Goal: Transaction & Acquisition: Purchase product/service

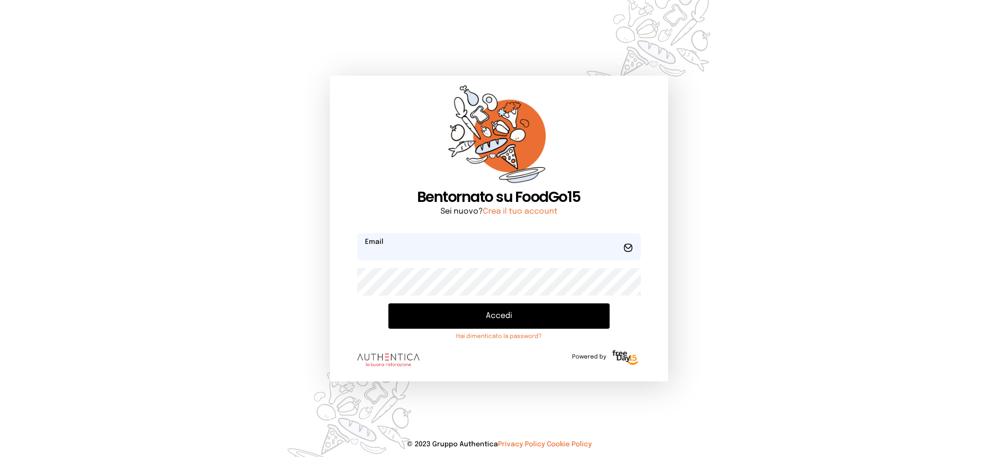
type input "**********"
click at [510, 313] on button "Accedi" at bounding box center [498, 315] width 221 height 25
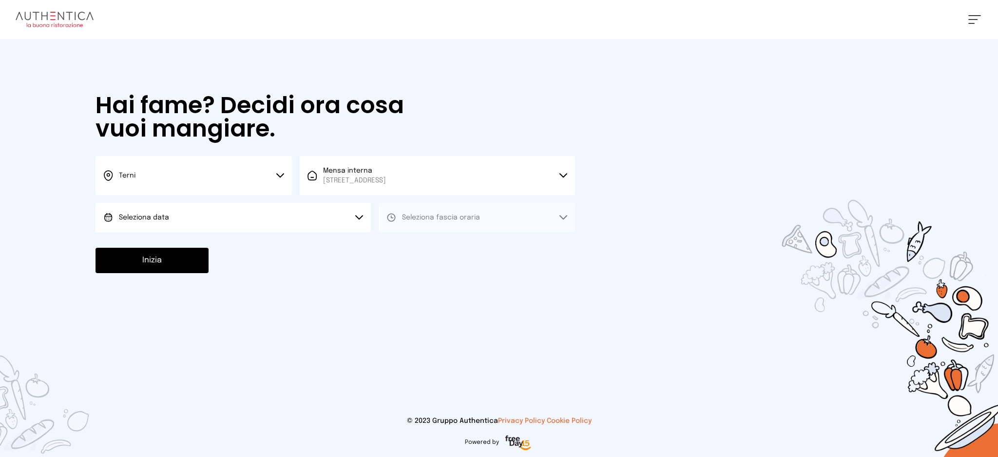
click at [303, 219] on button "Seleziona data" at bounding box center [233, 217] width 275 height 29
click at [303, 240] on li "[DATE], [DATE]" at bounding box center [233, 244] width 275 height 25
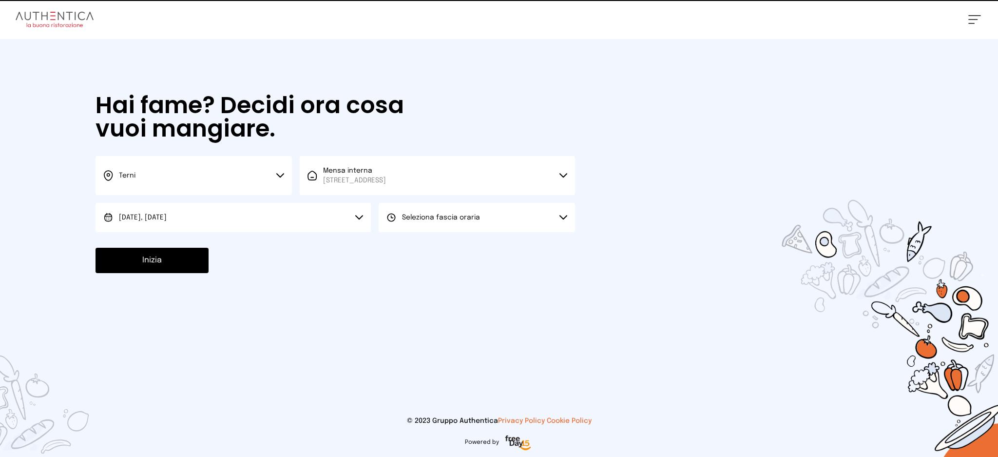
click at [463, 219] on span "Seleziona fascia oraria" at bounding box center [441, 217] width 78 height 7
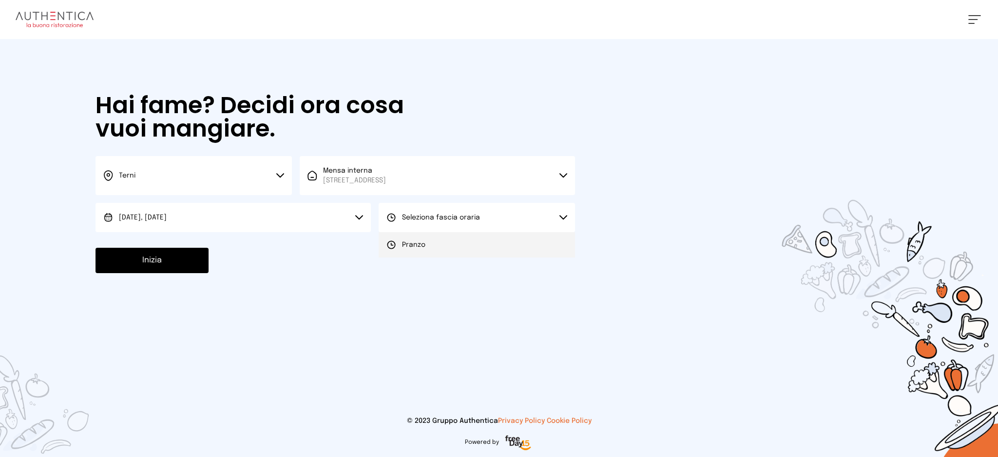
click at [457, 254] on li "Pranzo" at bounding box center [477, 244] width 196 height 25
click at [182, 251] on button "Inizia" at bounding box center [152, 260] width 113 height 25
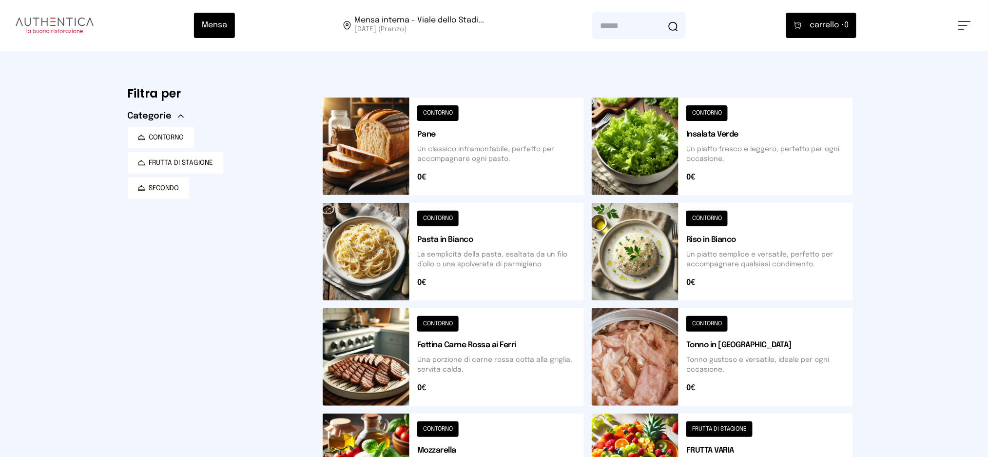
click at [485, 261] on button at bounding box center [453, 251] width 261 height 97
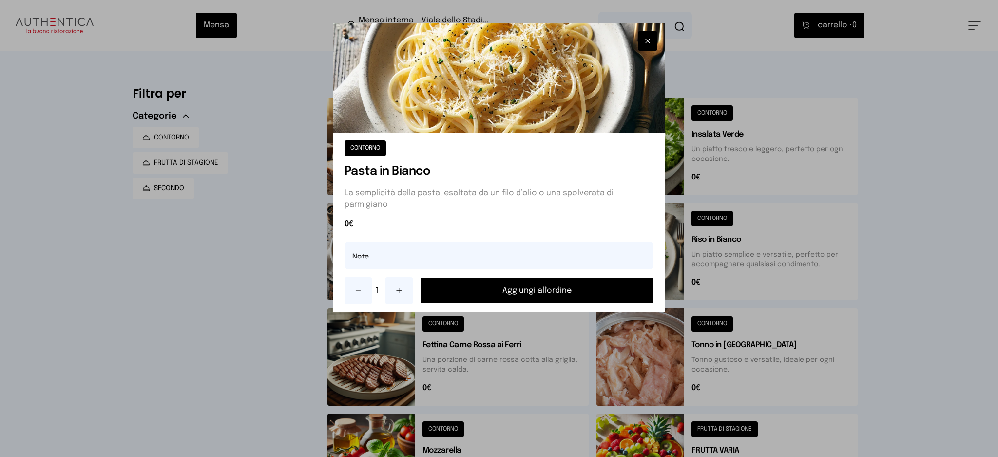
click at [521, 290] on button "Aggiungi all'ordine" at bounding box center [537, 290] width 233 height 25
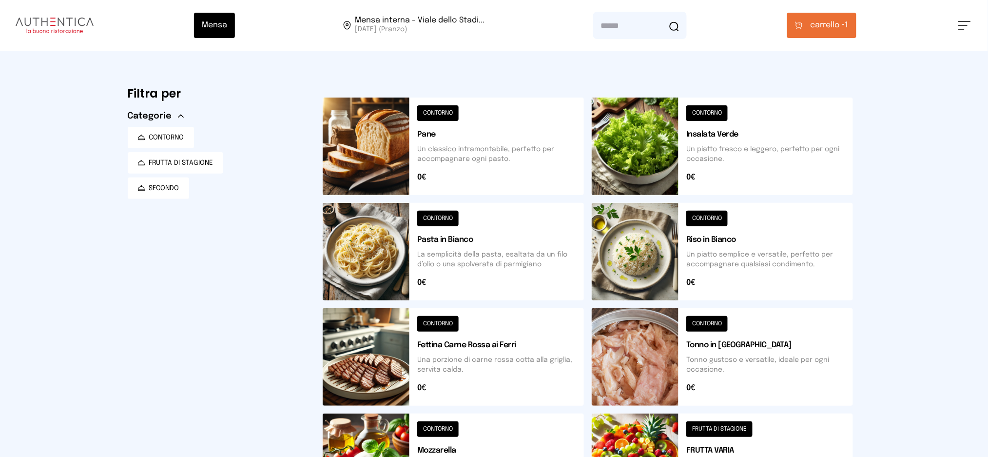
click at [820, 21] on span "carrello •" at bounding box center [827, 25] width 35 height 12
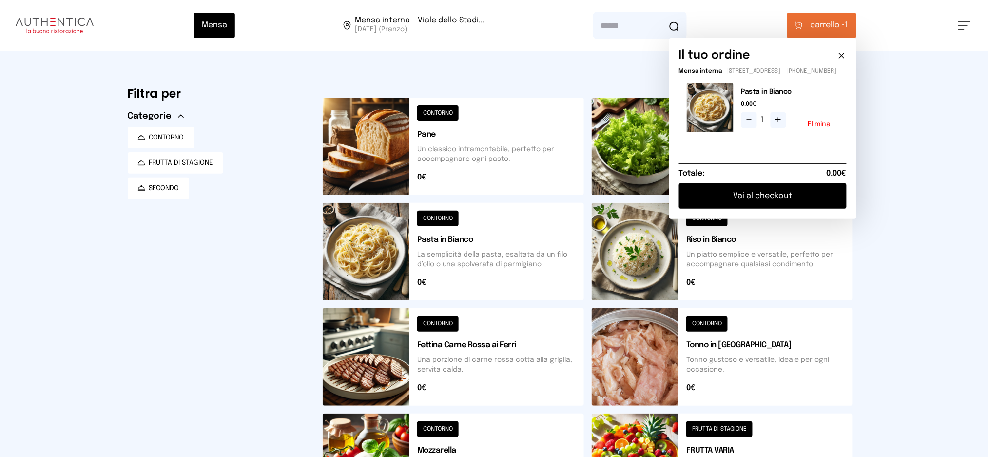
click at [776, 197] on button "Vai al checkout" at bounding box center [763, 195] width 168 height 25
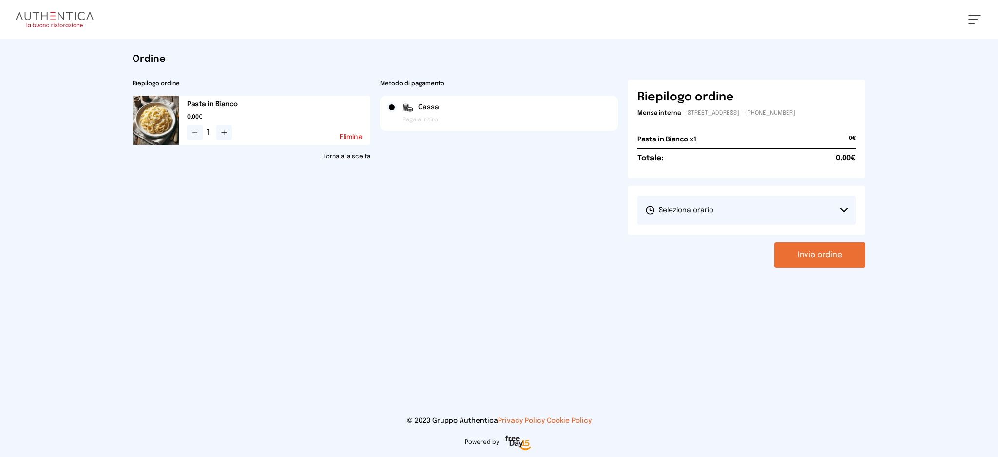
click at [802, 217] on button "Seleziona orario" at bounding box center [746, 209] width 218 height 29
click at [730, 240] on li "1° Turno (13:00 - 15:00)" at bounding box center [746, 237] width 218 height 25
click at [825, 262] on button "Invia ordine" at bounding box center [819, 254] width 91 height 25
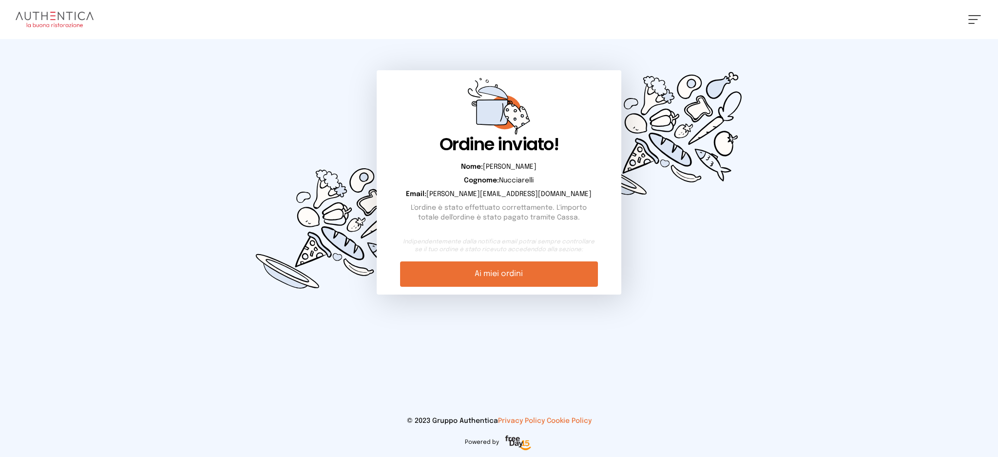
click at [509, 275] on link "Ai miei ordini" at bounding box center [498, 273] width 197 height 25
